Goal: Transaction & Acquisition: Purchase product/service

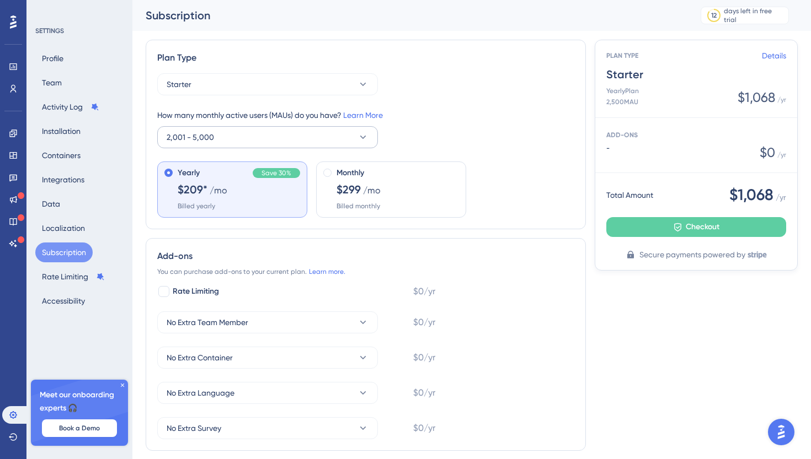
click at [319, 138] on button "2,001 - 5,000" at bounding box center [267, 137] width 221 height 22
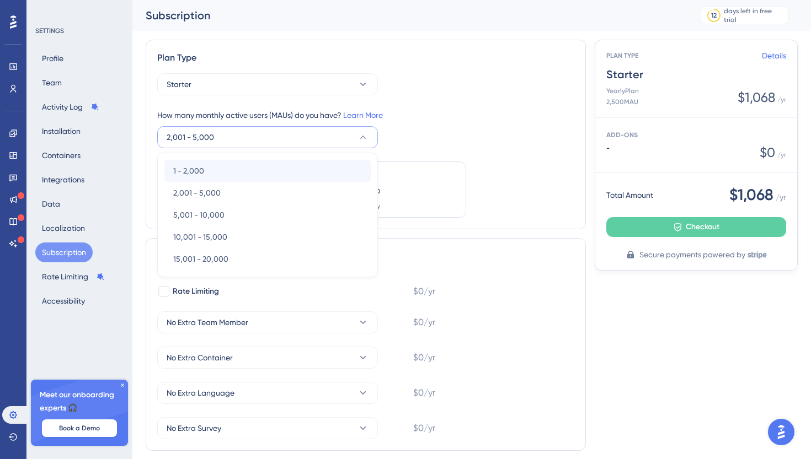
click at [275, 169] on div "1 - 2,000 1 - 2,000" at bounding box center [267, 171] width 189 height 22
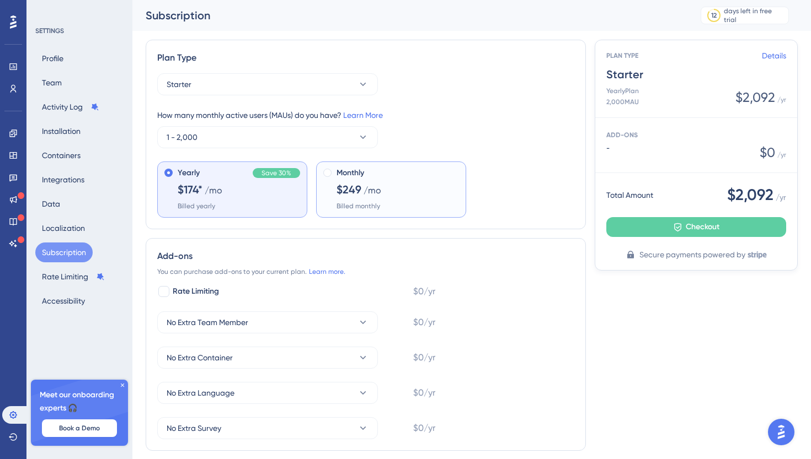
click at [365, 178] on div "Monthly" at bounding box center [397, 173] width 122 height 13
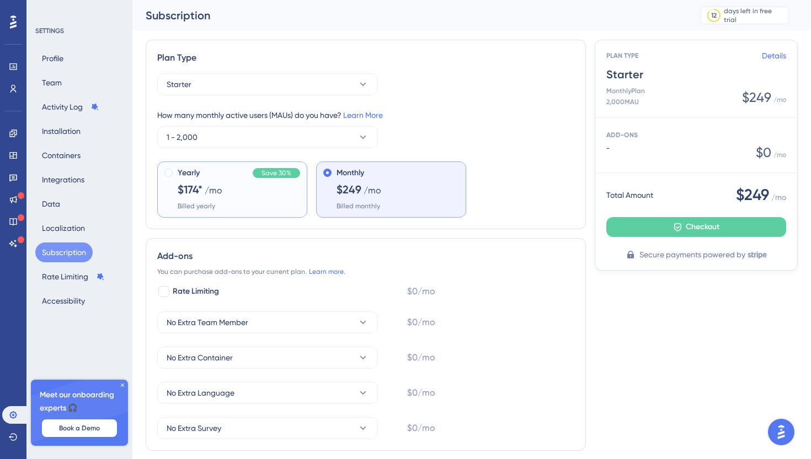
click at [247, 196] on div "Yearly Save 30% $174* /mo Billed yearly" at bounding box center [239, 189] width 122 height 44
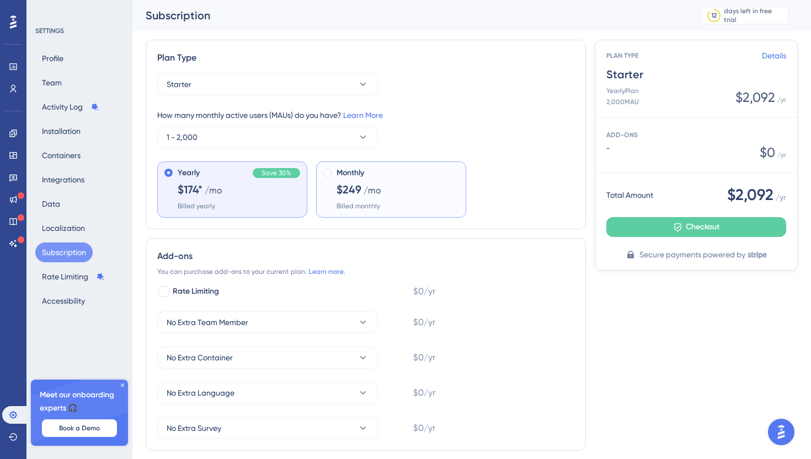
click at [363, 195] on span "/mo" at bounding box center [372, 190] width 18 height 13
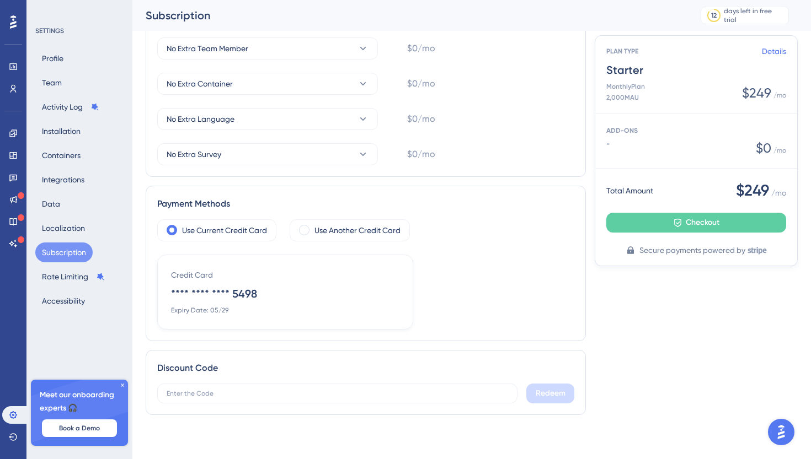
scroll to position [283, 0]
click at [120, 385] on icon at bounding box center [122, 385] width 7 height 7
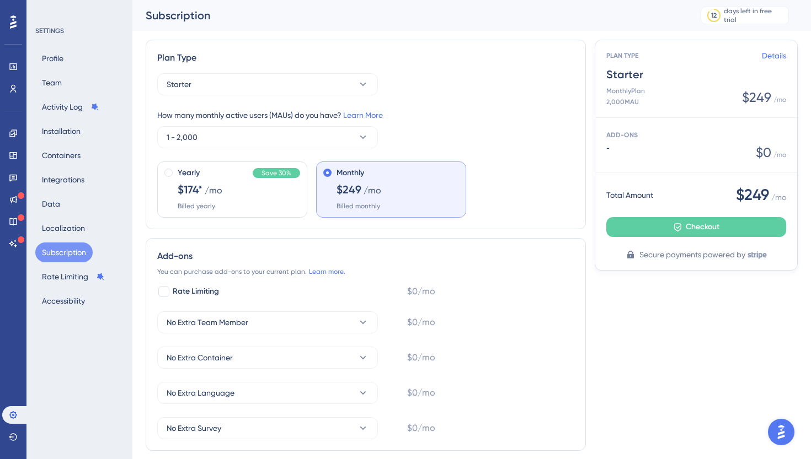
scroll to position [0, 0]
click at [691, 230] on span "Checkout" at bounding box center [703, 227] width 34 height 13
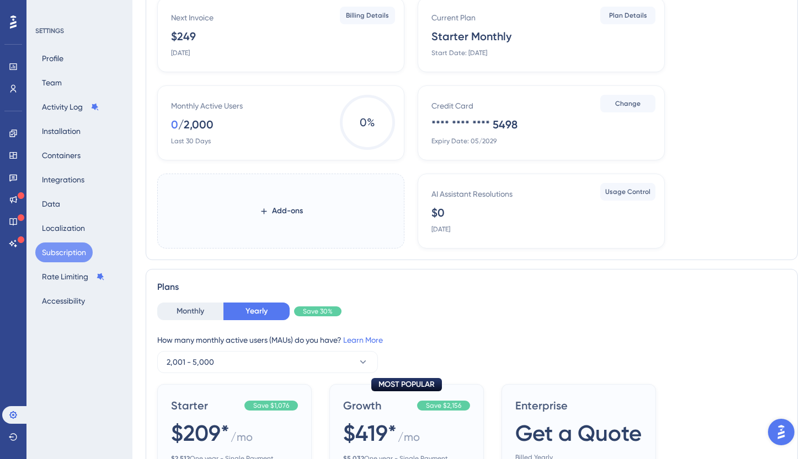
scroll to position [180, 0]
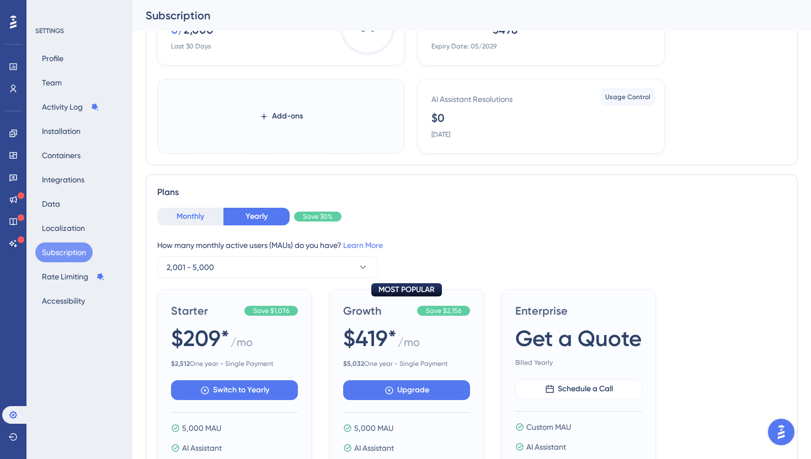
click at [201, 211] on button "Monthly" at bounding box center [190, 217] width 66 height 18
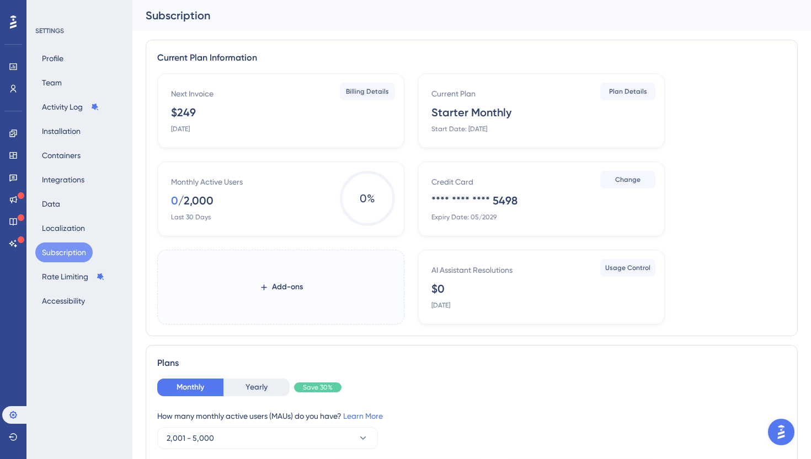
scroll to position [0, 0]
click at [57, 81] on button "Team" at bounding box center [51, 83] width 33 height 20
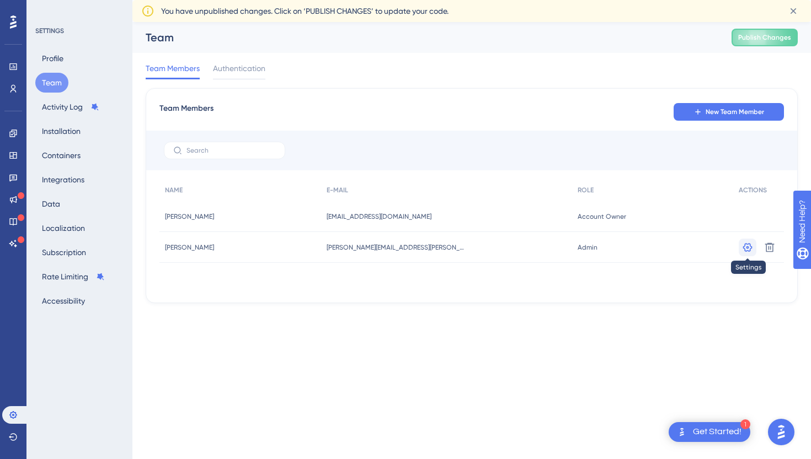
click at [746, 250] on icon at bounding box center [747, 247] width 11 height 11
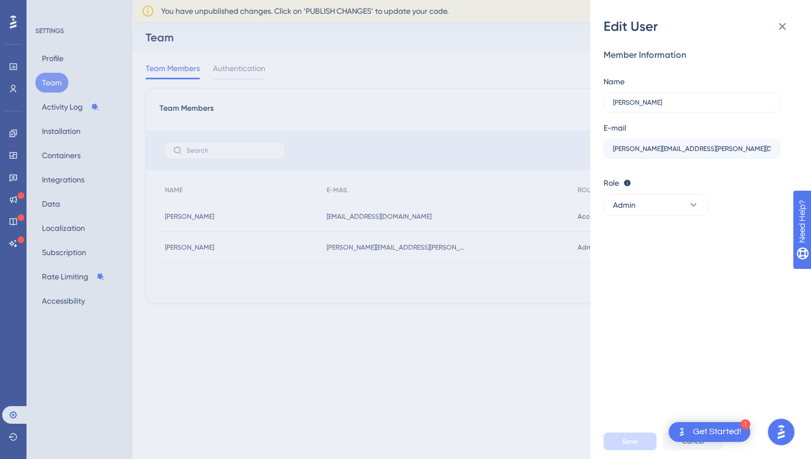
click at [495, 337] on div "Edit User Member Information Name [PERSON_NAME] E-mail [PERSON_NAME][EMAIL_ADDR…" at bounding box center [405, 229] width 811 height 459
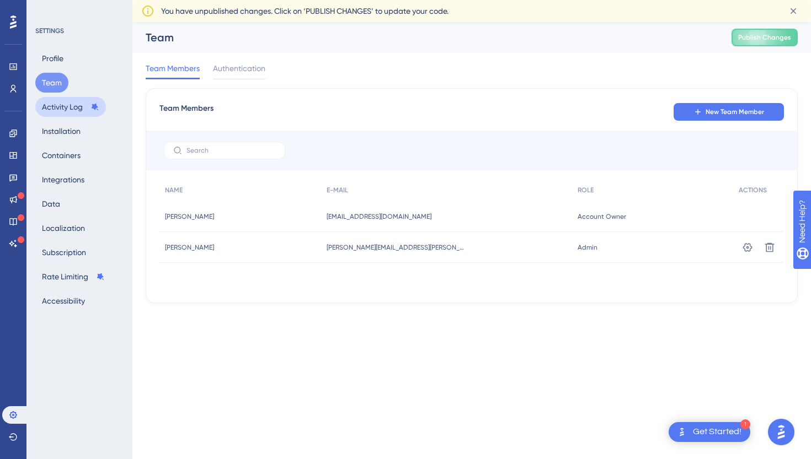
click at [73, 110] on button "Activity Log" at bounding box center [70, 107] width 71 height 20
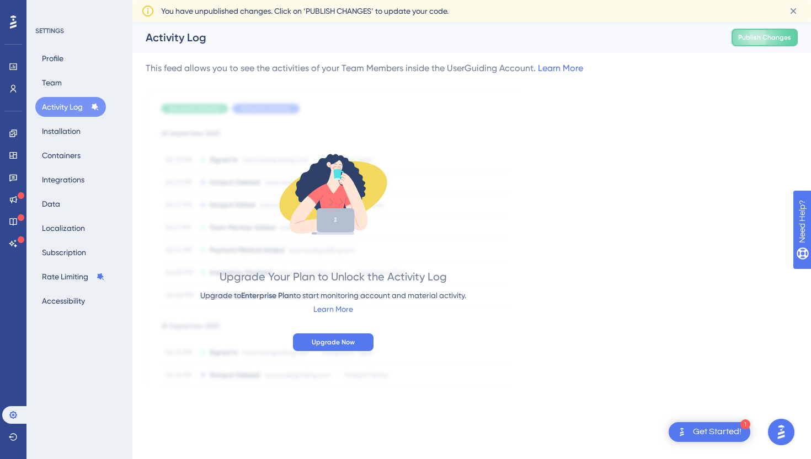
click at [455, 327] on div "Upgrade Your Plan to Unlock the Activity Log Upgrade to Enterprise Plan to star…" at bounding box center [333, 241] width 266 height 219
click at [58, 59] on button "Profile" at bounding box center [52, 59] width 35 height 20
